Goal: Information Seeking & Learning: Learn about a topic

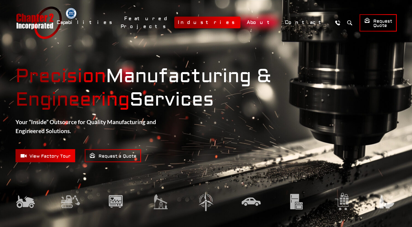
click at [234, 23] on link "Industries" at bounding box center [207, 23] width 66 height 12
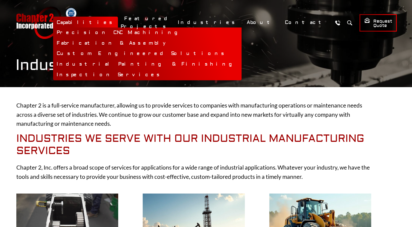
click at [161, 66] on link "Industrial Painting & Finishing" at bounding box center [147, 64] width 189 height 11
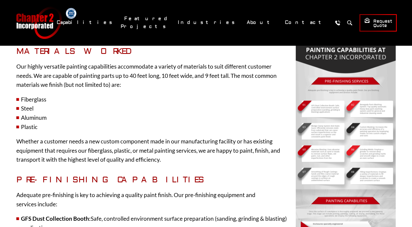
scroll to position [736, 0]
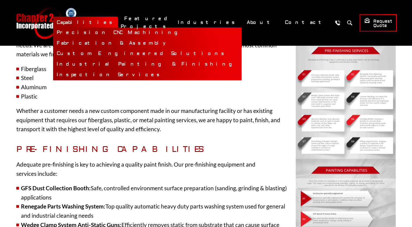
click at [147, 77] on link "Inspection Services" at bounding box center [147, 75] width 189 height 11
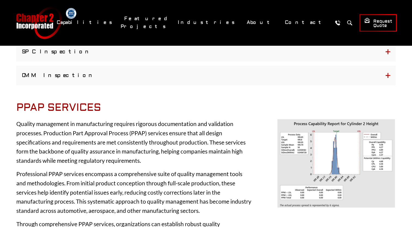
scroll to position [354, 0]
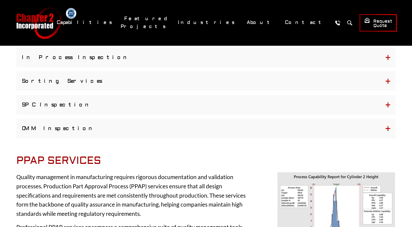
click at [111, 112] on button "SPC Inspection" at bounding box center [206, 105] width 380 height 20
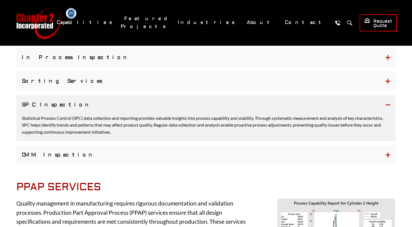
click at [84, 156] on button "CMM Inspection" at bounding box center [206, 155] width 380 height 20
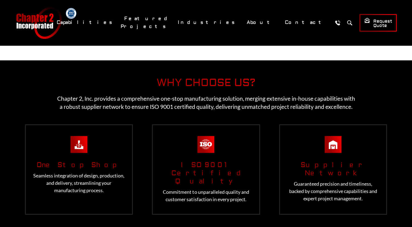
scroll to position [1554, 0]
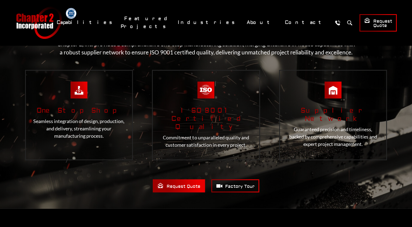
drag, startPoint x: 76, startPoint y: 159, endPoint x: 79, endPoint y: 156, distance: 4.3
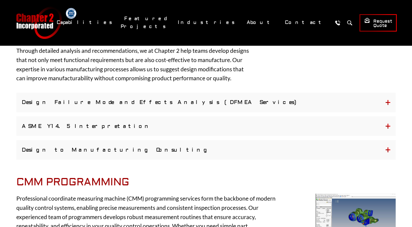
scroll to position [0, 0]
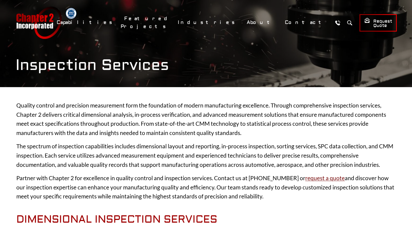
drag, startPoint x: 142, startPoint y: 111, endPoint x: 147, endPoint y: -20, distance: 131.0
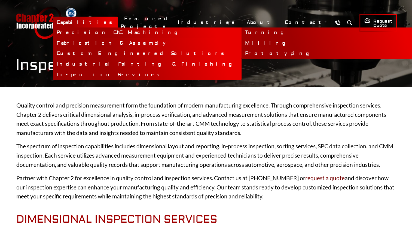
click at [168, 31] on link "Precision CNC Machining" at bounding box center [147, 33] width 189 height 11
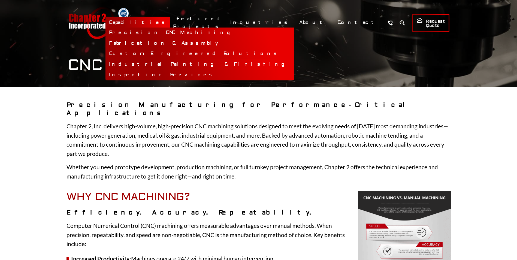
click at [213, 61] on link "Industrial Painting & Finishing" at bounding box center [200, 64] width 189 height 11
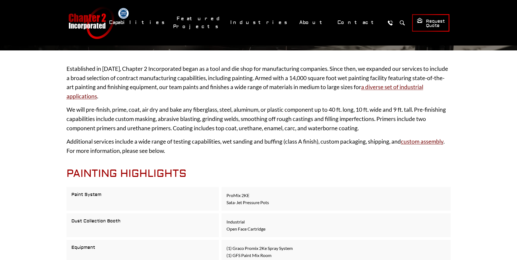
scroll to position [136, 0]
